Goal: Navigation & Orientation: Understand site structure

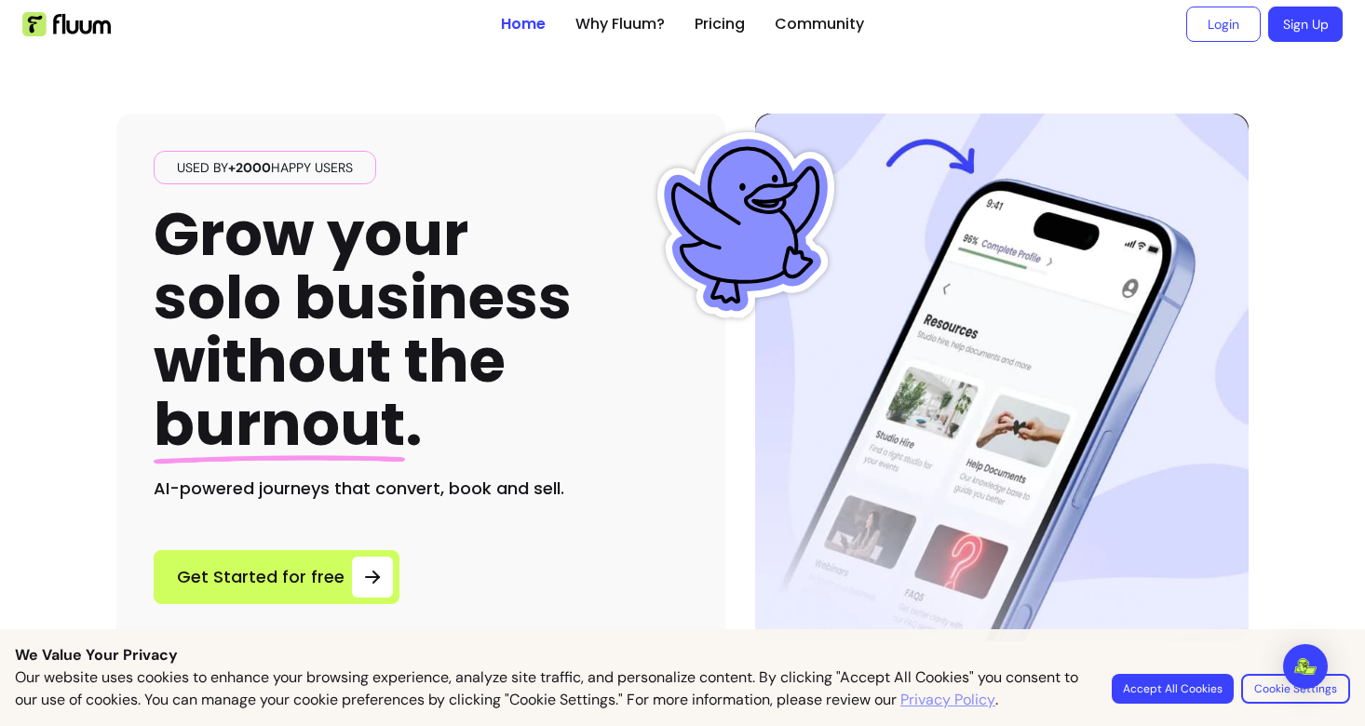
scroll to position [34, 0]
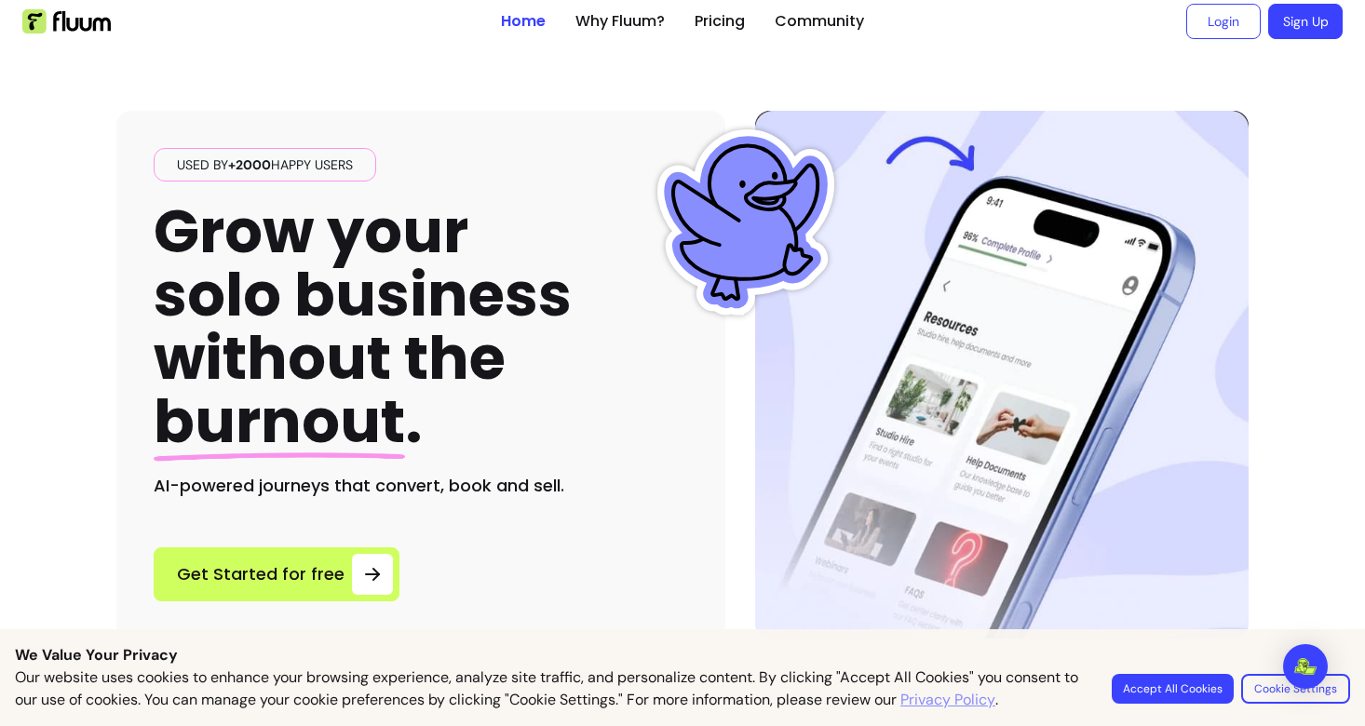
click at [1158, 685] on button "Accept All Cookies" at bounding box center [1173, 689] width 122 height 30
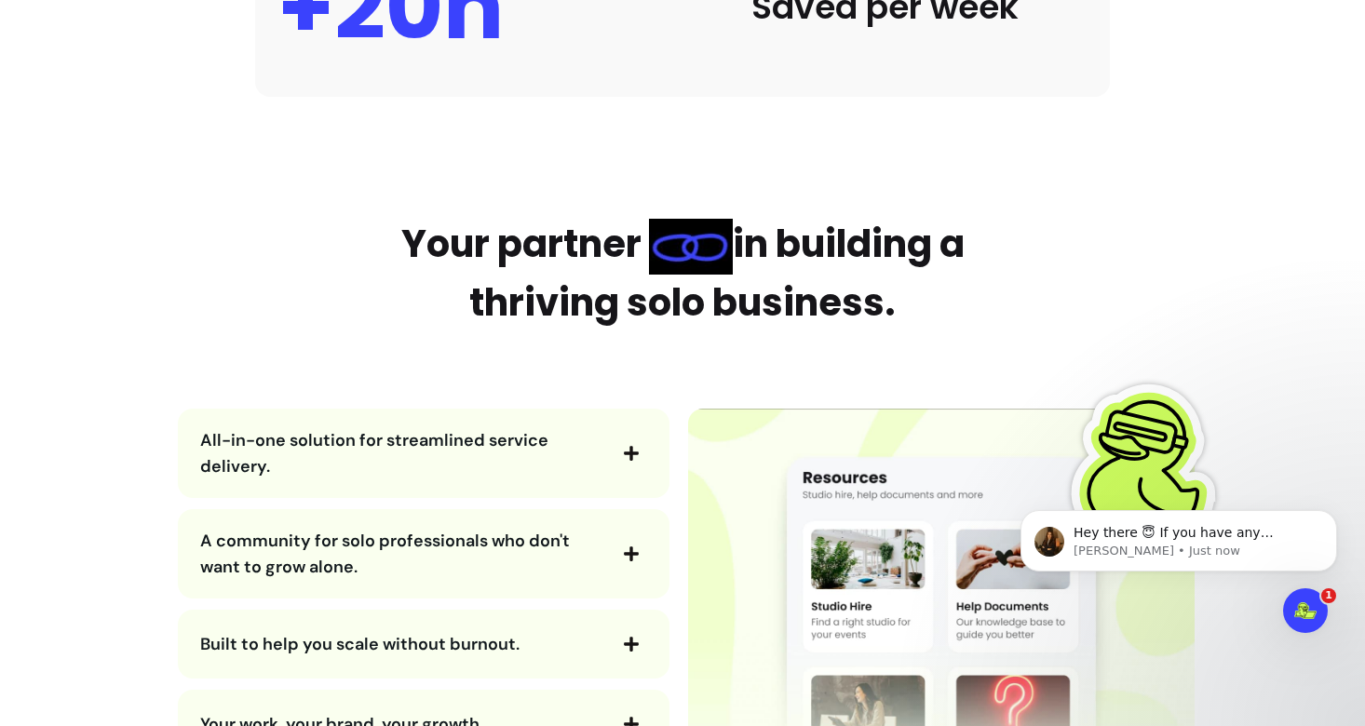
scroll to position [2290, 0]
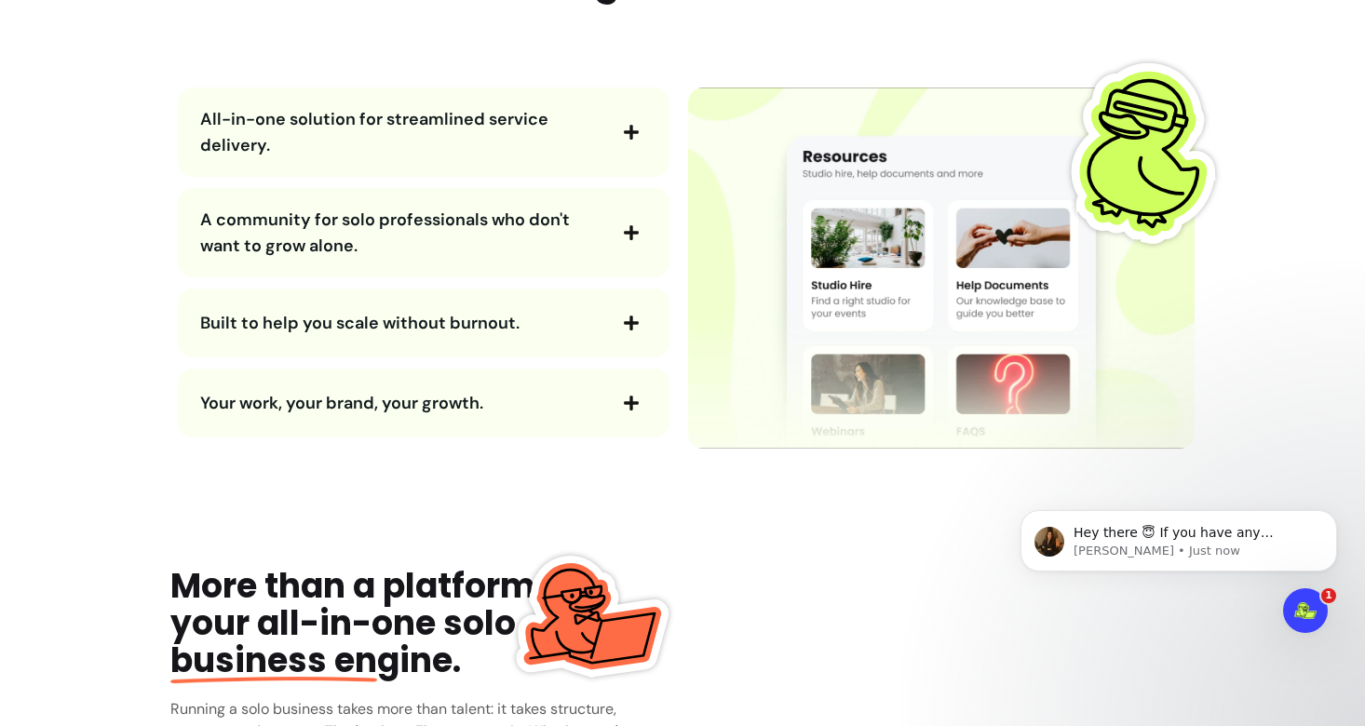
click at [631, 236] on icon "button" at bounding box center [631, 232] width 17 height 17
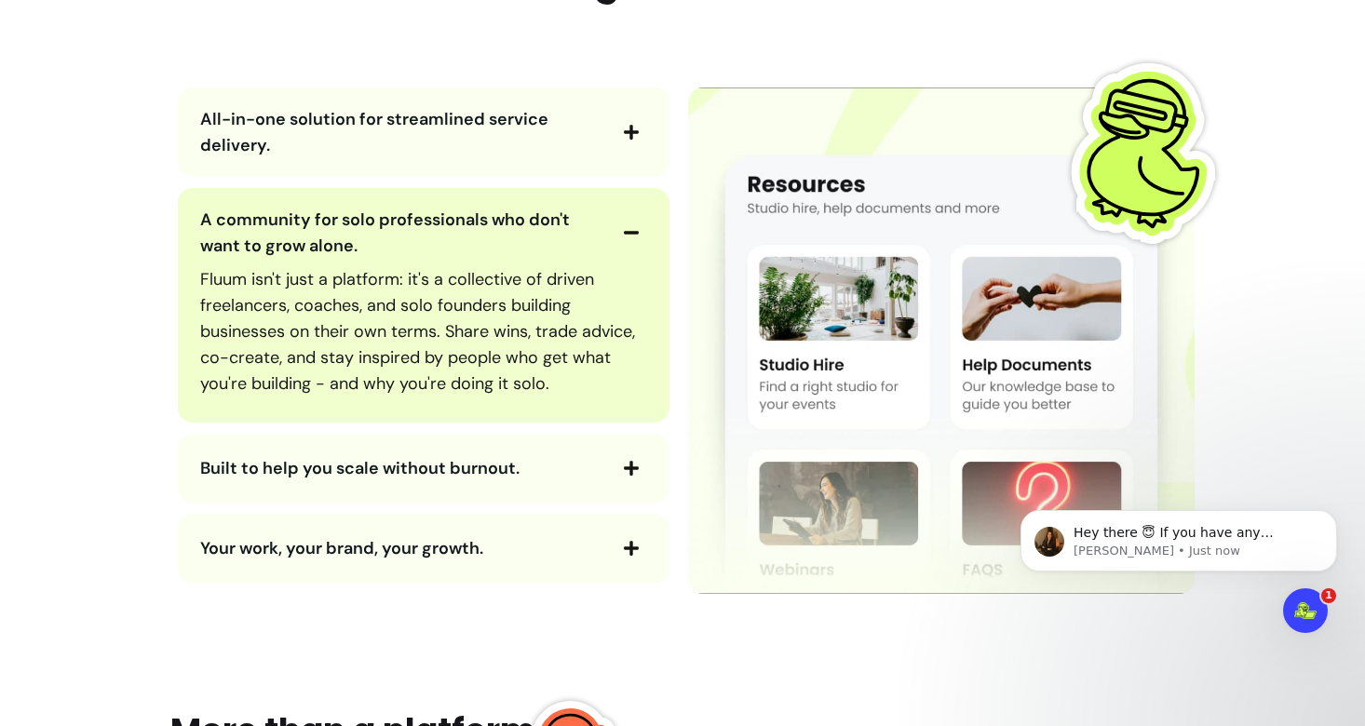
click at [398, 101] on div "All-in-one solution for streamlined service delivery." at bounding box center [424, 132] width 492 height 89
click at [447, 108] on span "All-in-one solution for streamlined service delivery." at bounding box center [374, 132] width 348 height 48
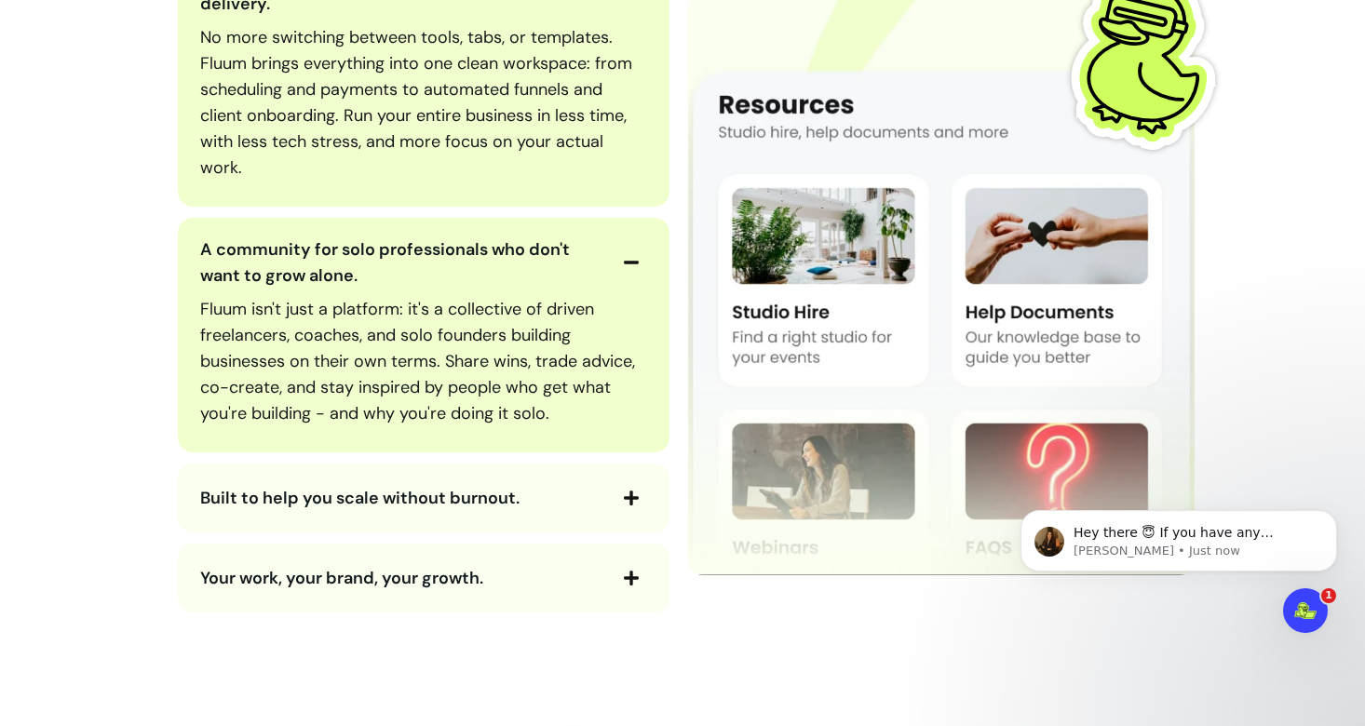
scroll to position [2717, 0]
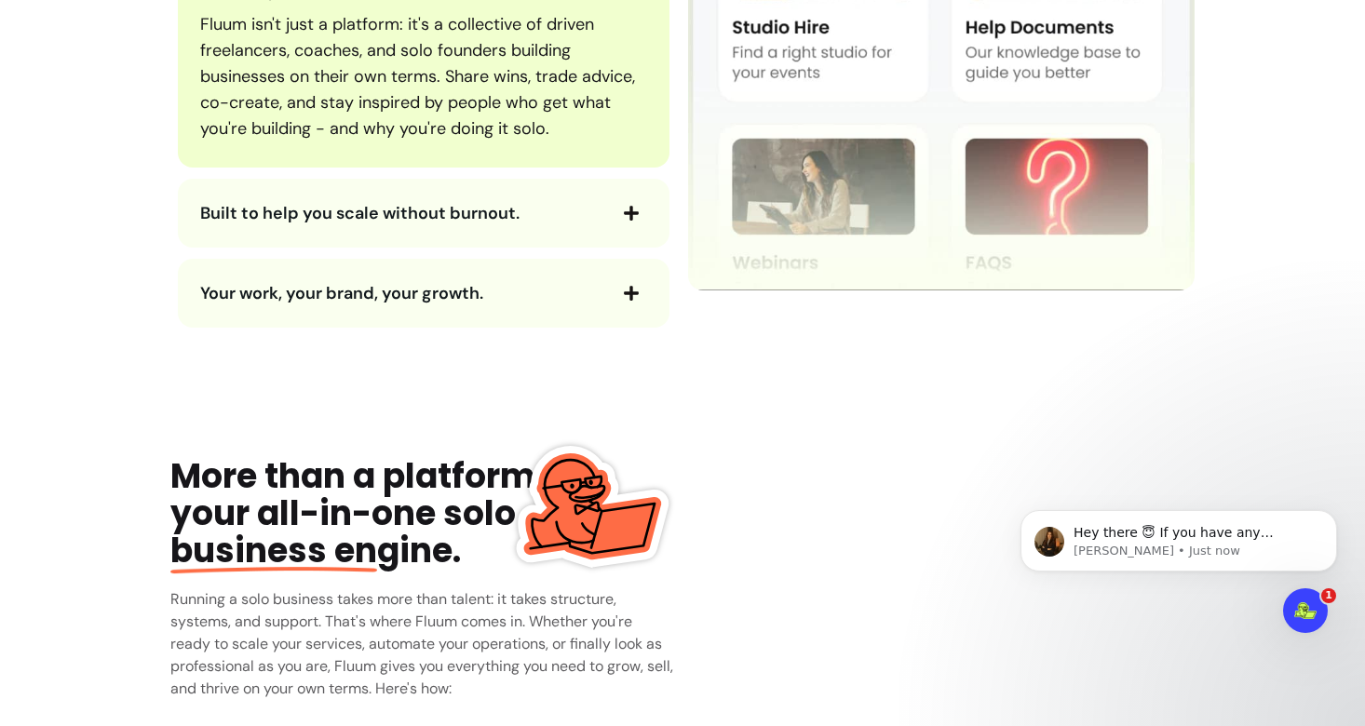
click at [469, 211] on span "Built to help you scale without burnout." at bounding box center [359, 213] width 319 height 22
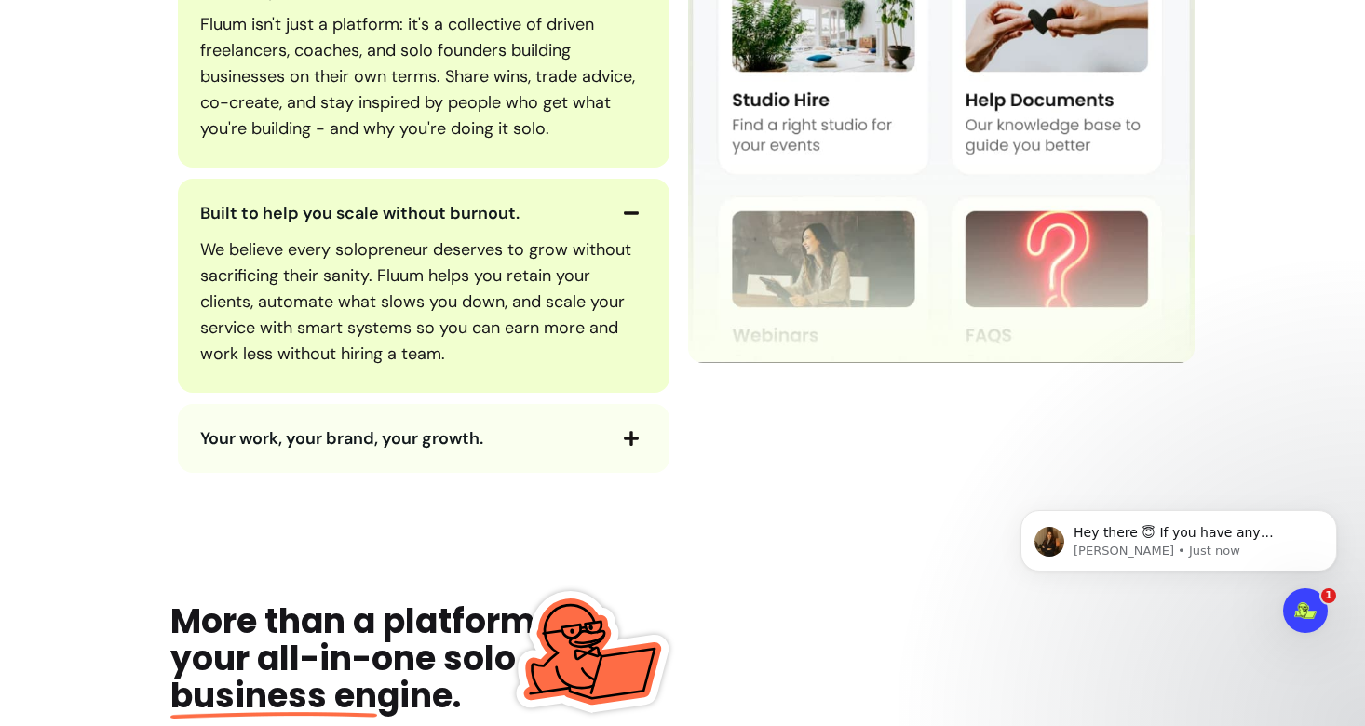
click at [398, 429] on span "Your work, your brand, your growth." at bounding box center [341, 438] width 283 height 22
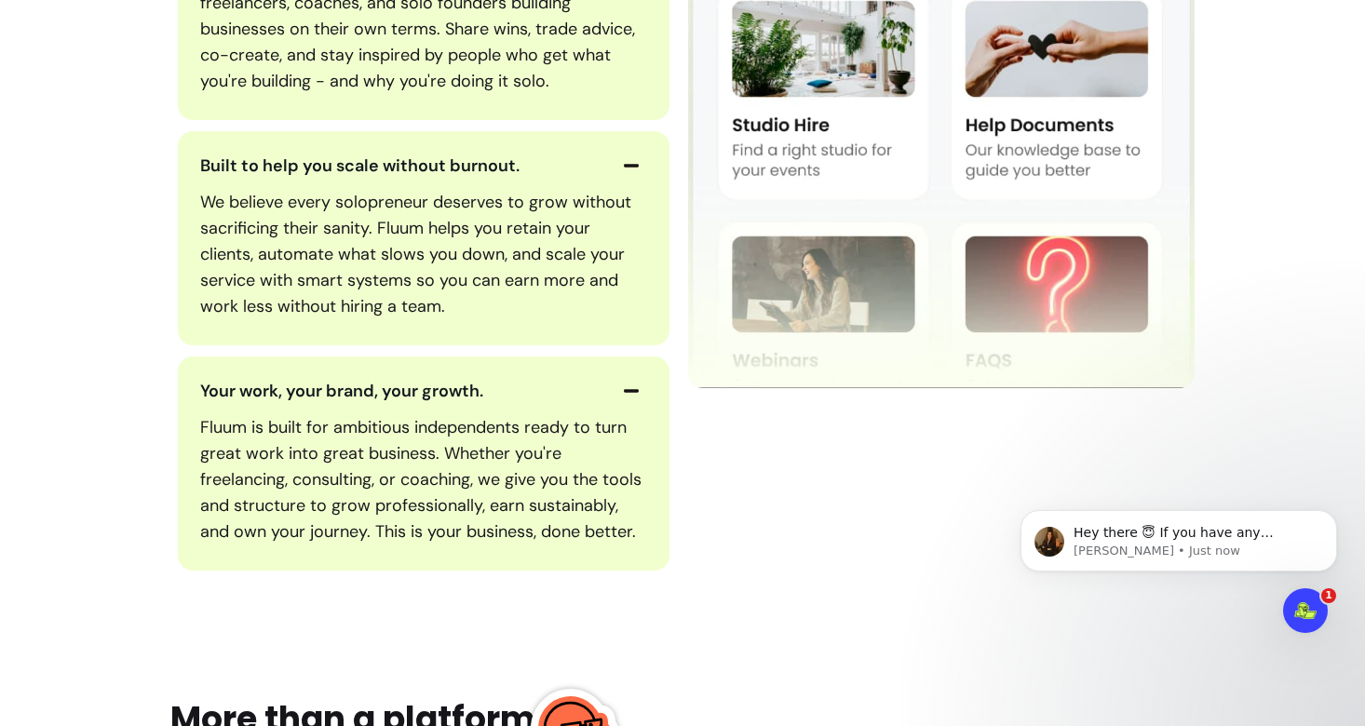
scroll to position [2766, 0]
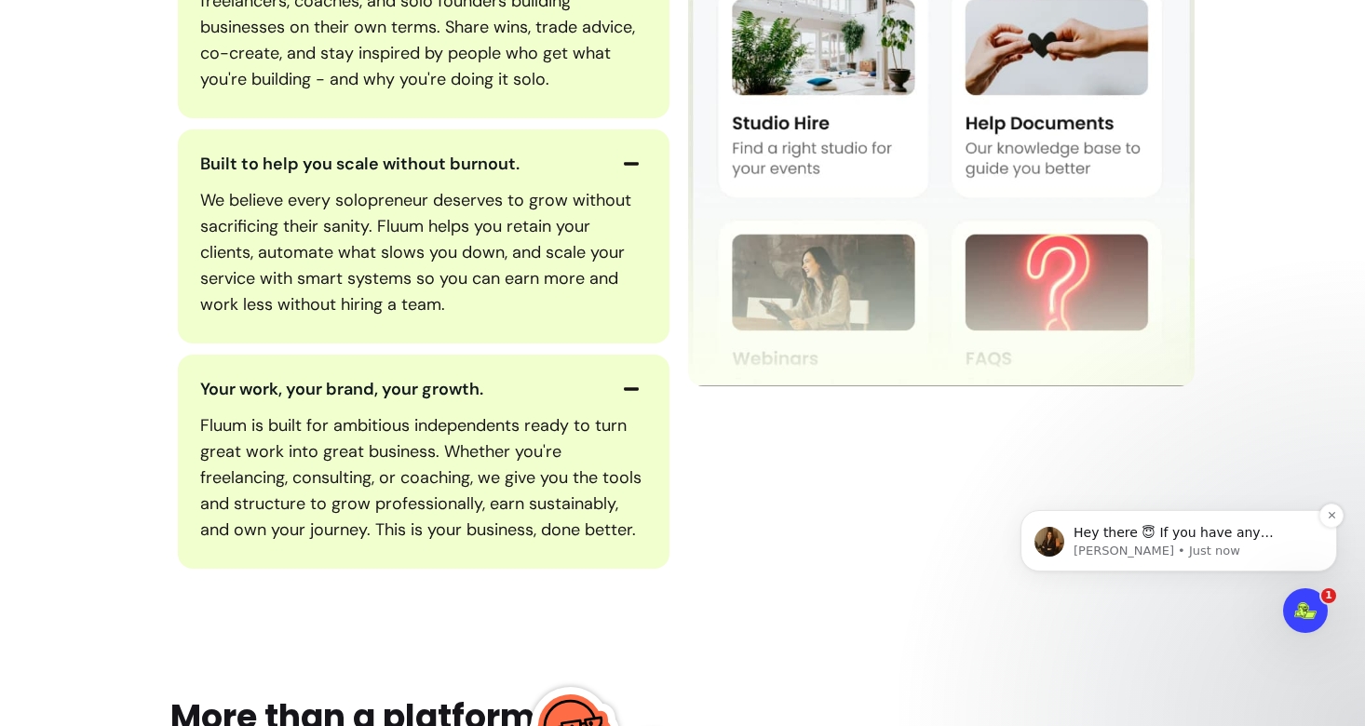
click at [1045, 543] on img "message notification from Roberta, Just now. Hey there 😇 If you have any questi…" at bounding box center [1049, 542] width 30 height 30
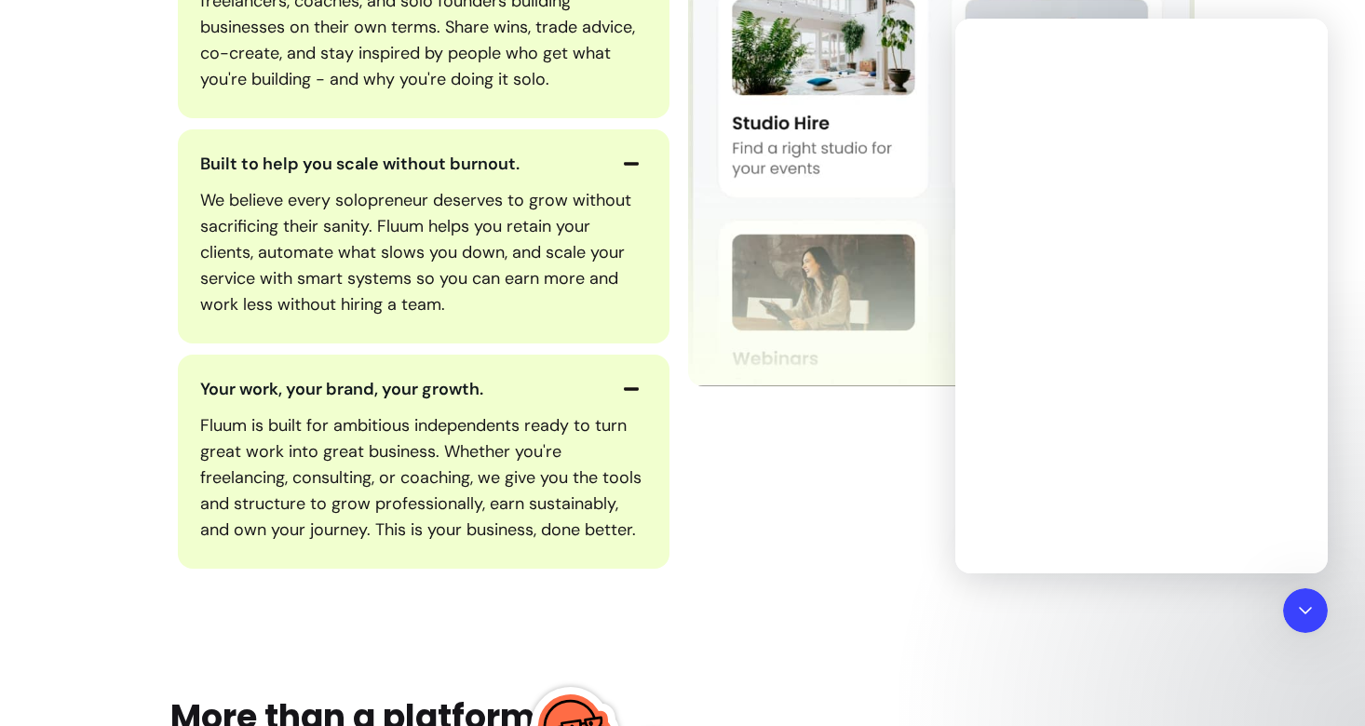
scroll to position [0, 0]
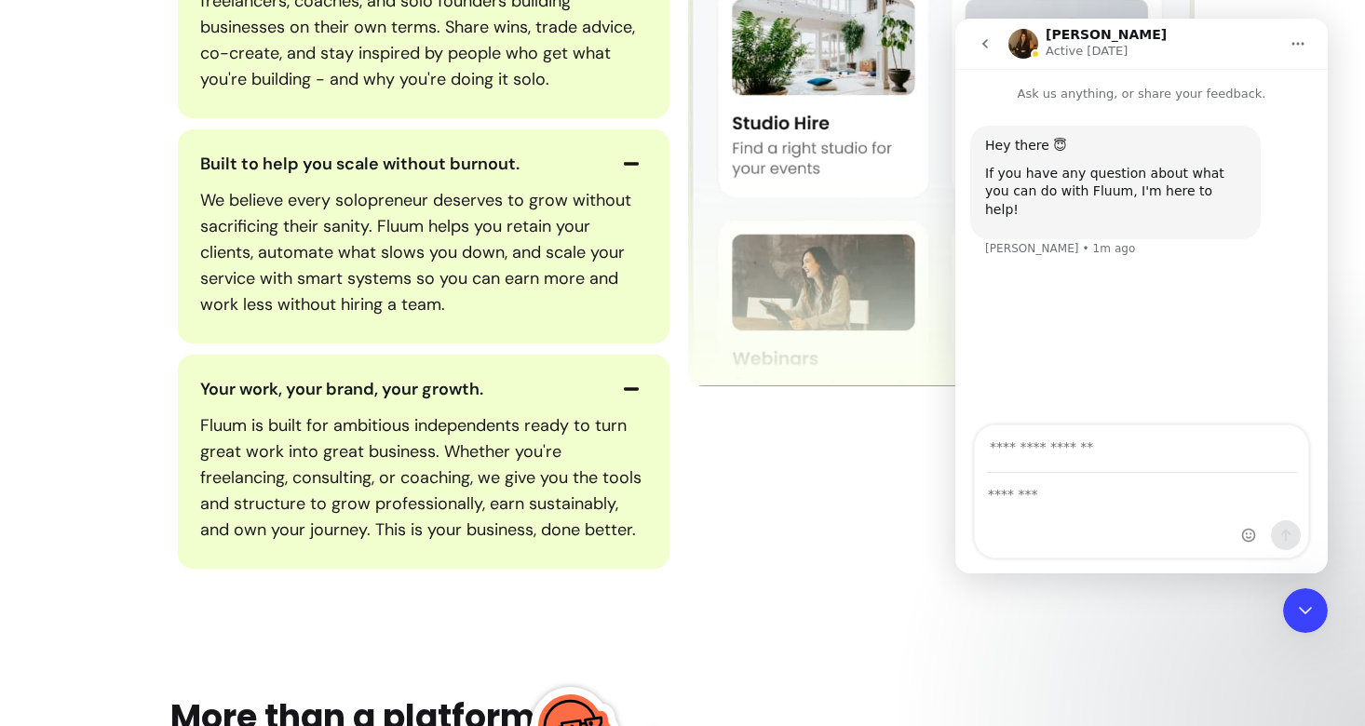
click at [992, 42] on icon "go back" at bounding box center [985, 43] width 15 height 15
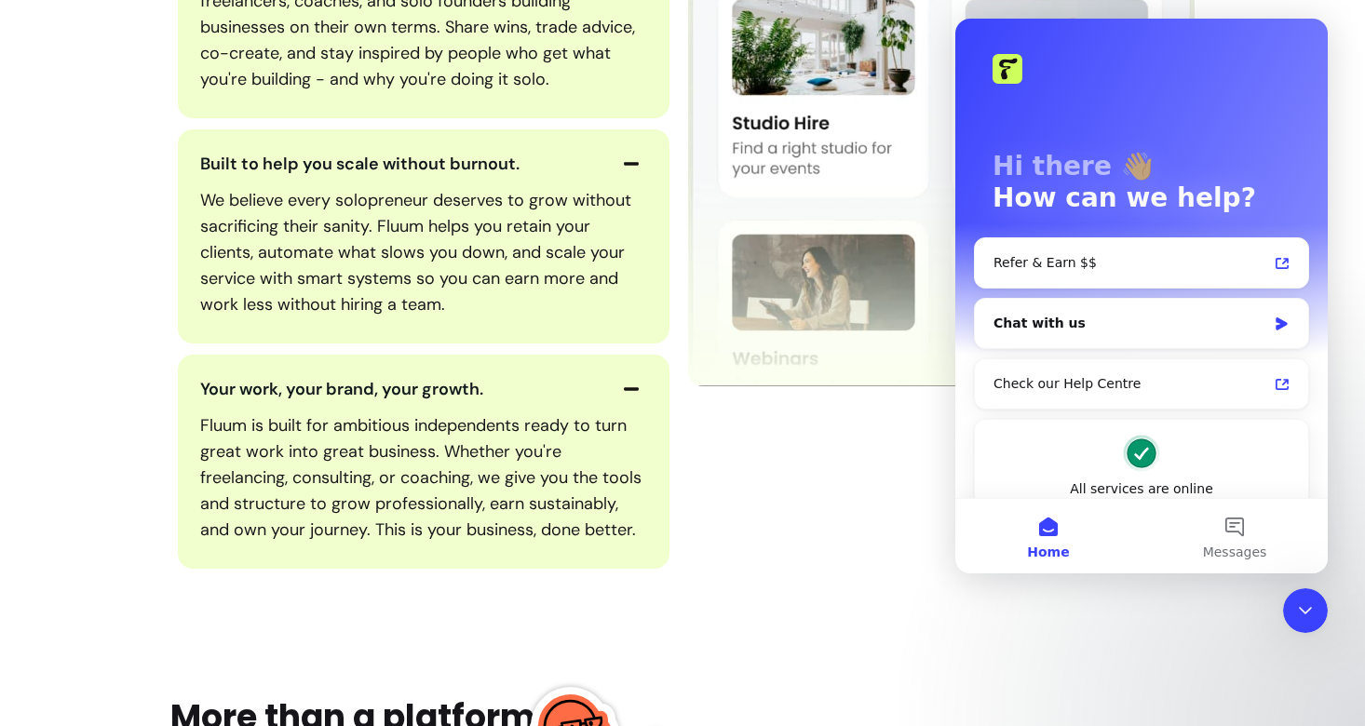
click at [856, 501] on div "All-in-one solution for streamlined service delivery. No more switching between…" at bounding box center [682, 96] width 1024 height 968
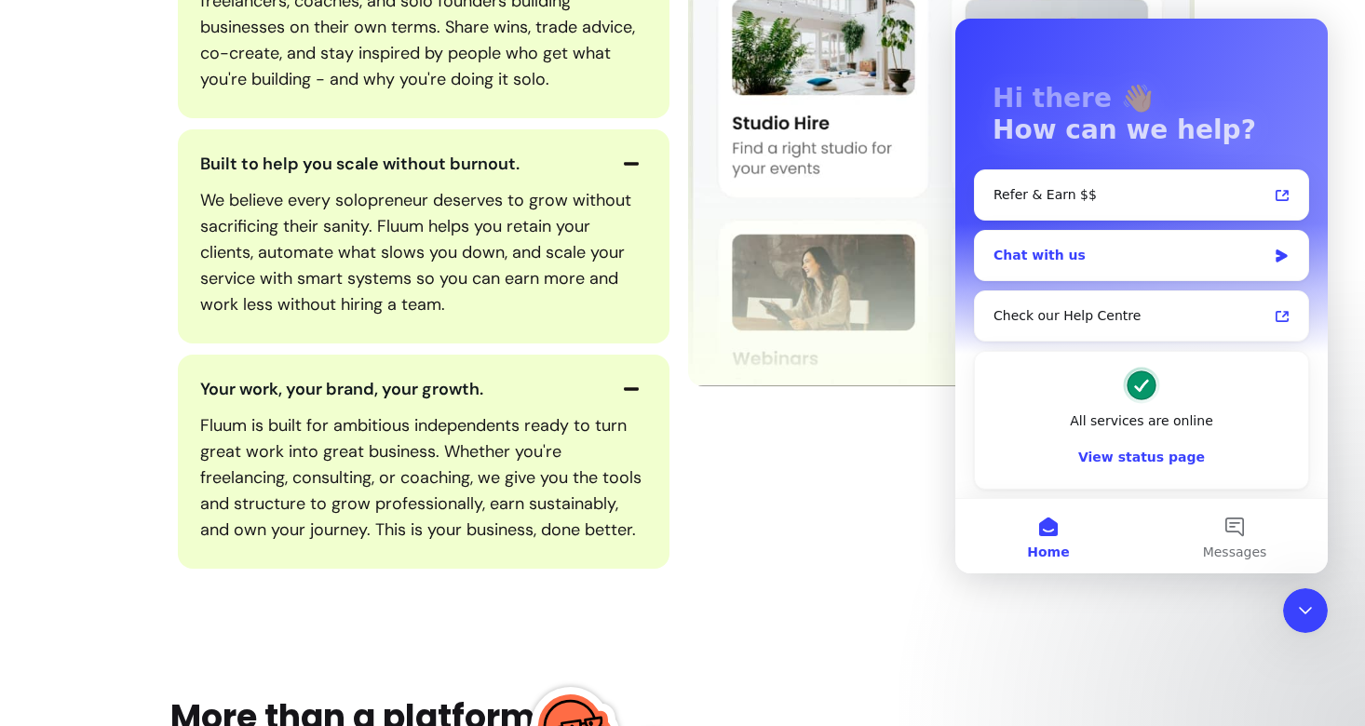
scroll to position [69, 0]
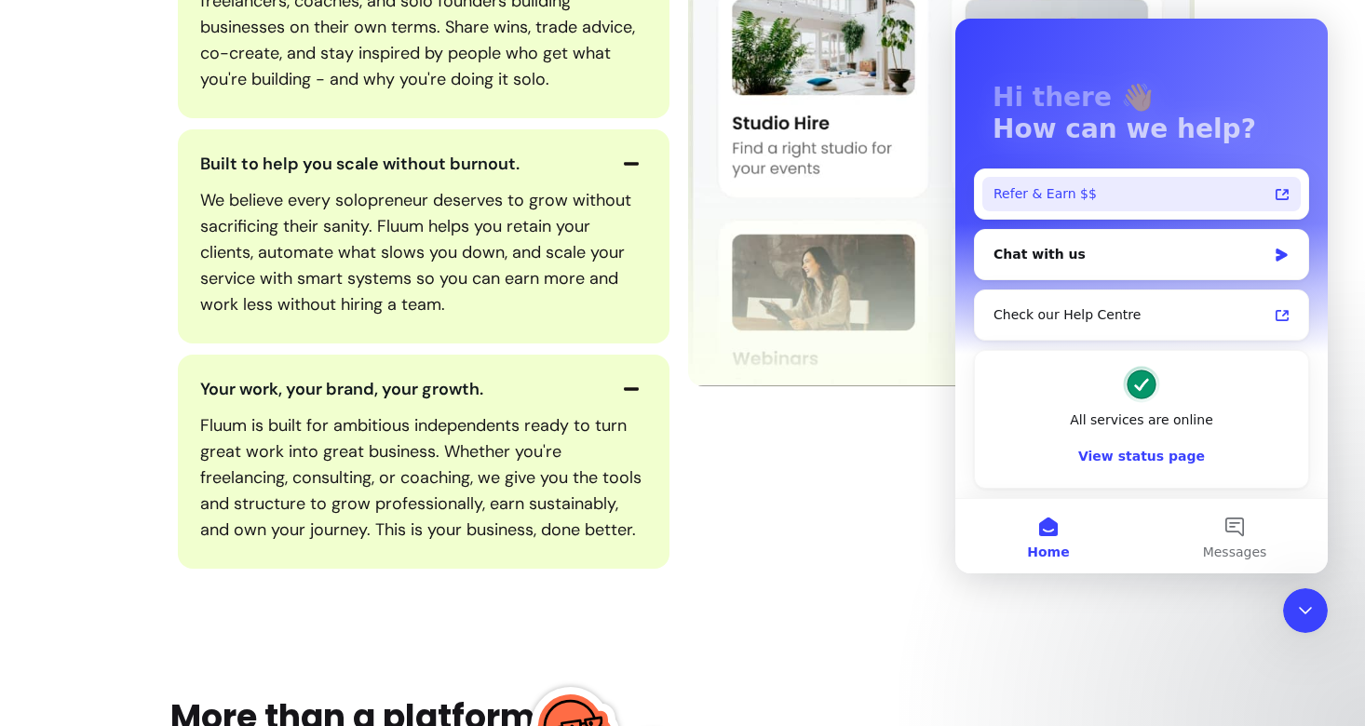
click at [1116, 202] on div "Refer & Earn $$" at bounding box center [1130, 194] width 274 height 20
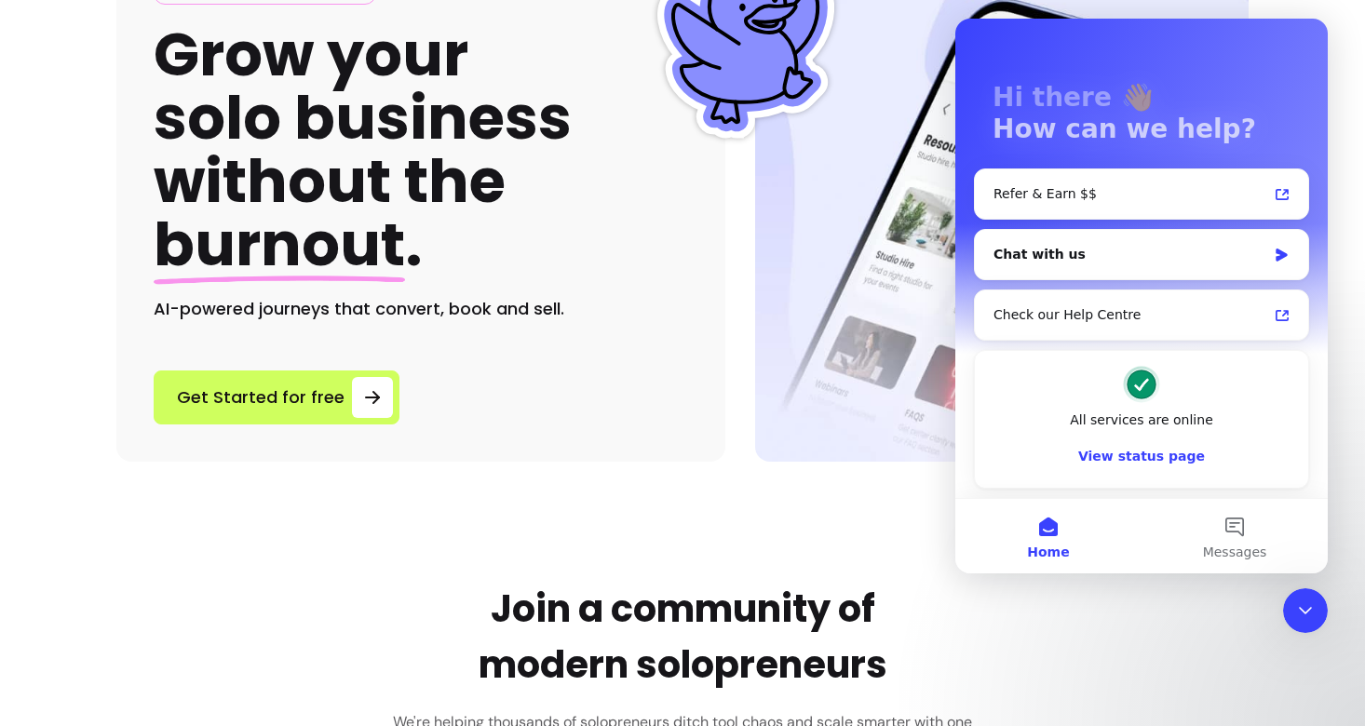
scroll to position [47, 0]
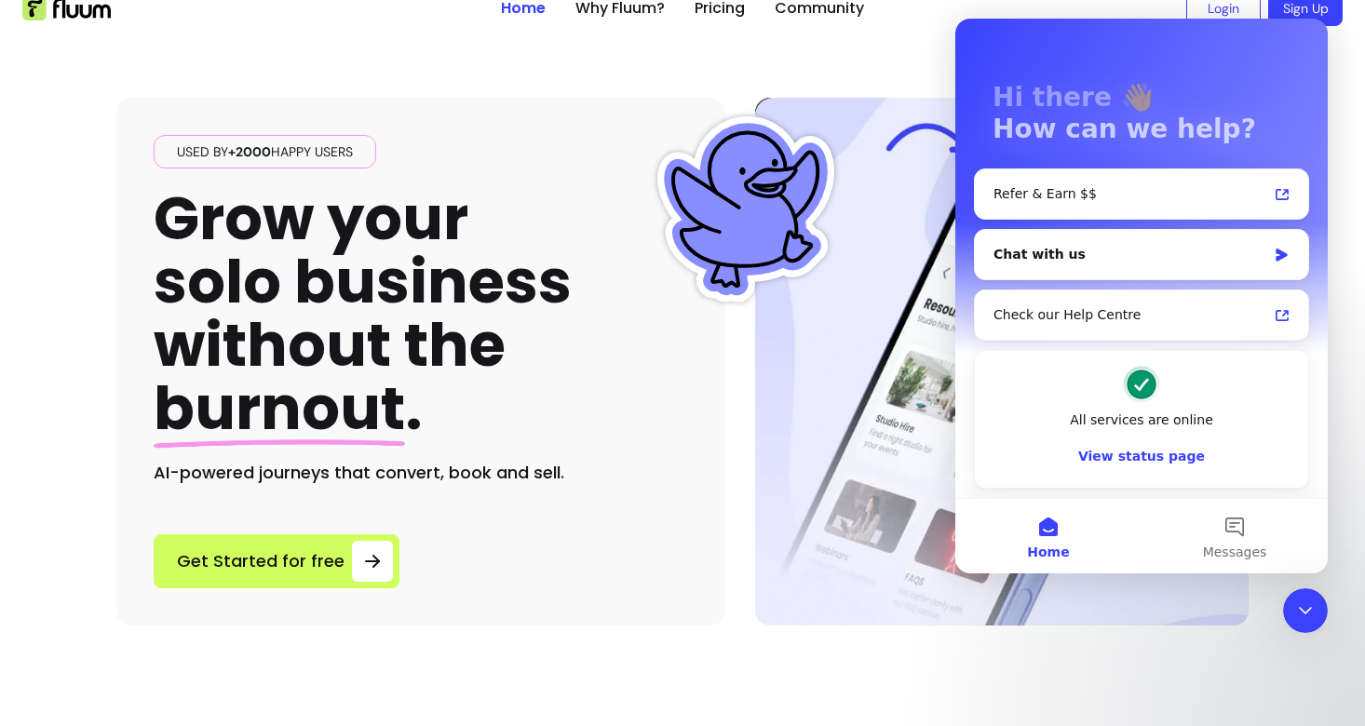
click at [1306, 605] on icon "Close Intercom Messenger" at bounding box center [1305, 611] width 22 height 22
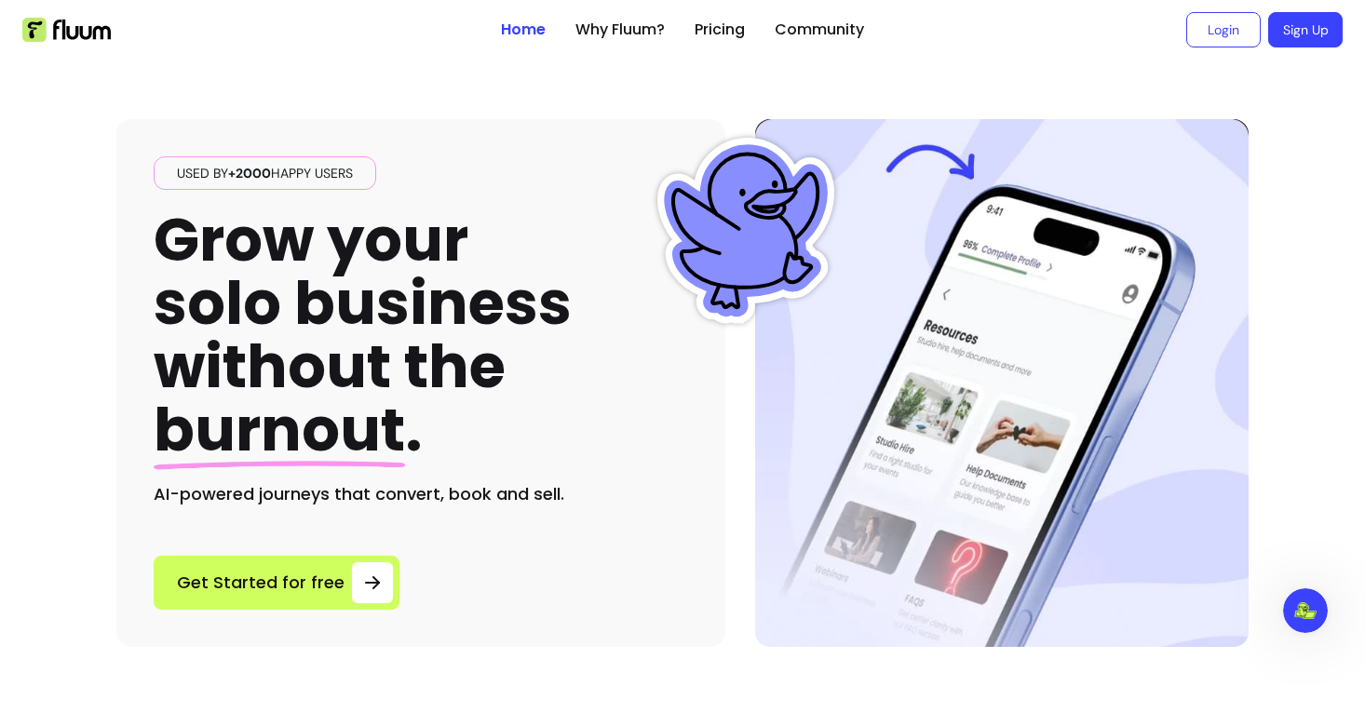
scroll to position [0, 0]
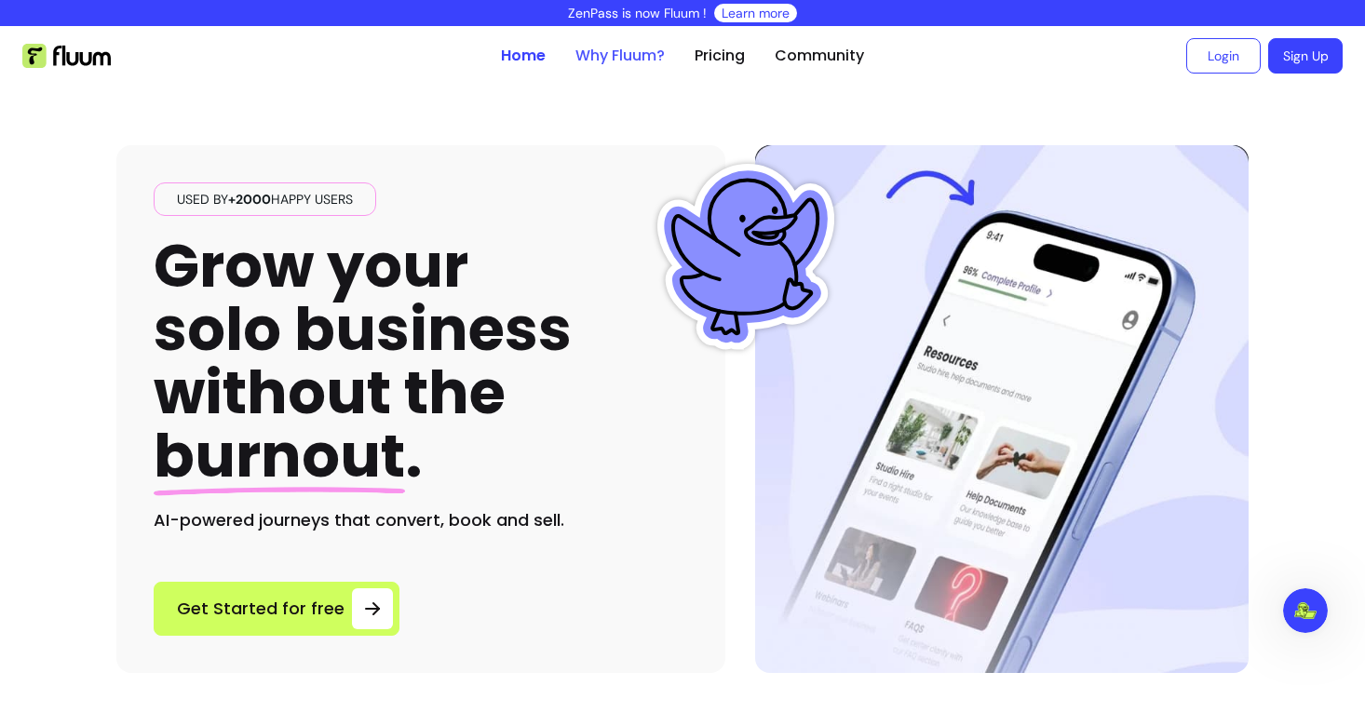
click at [637, 61] on link "Why Fluum?" at bounding box center [619, 56] width 89 height 22
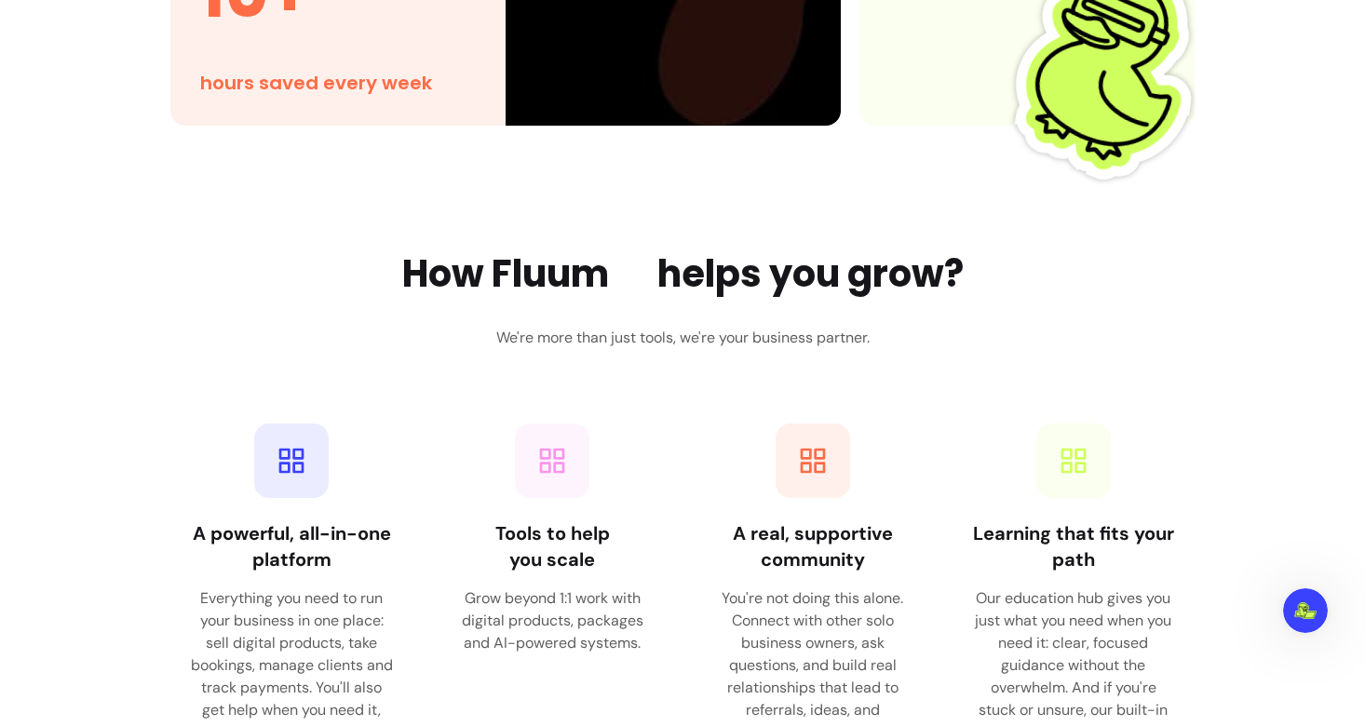
scroll to position [2419, 0]
